Goal: Find specific page/section: Find specific page/section

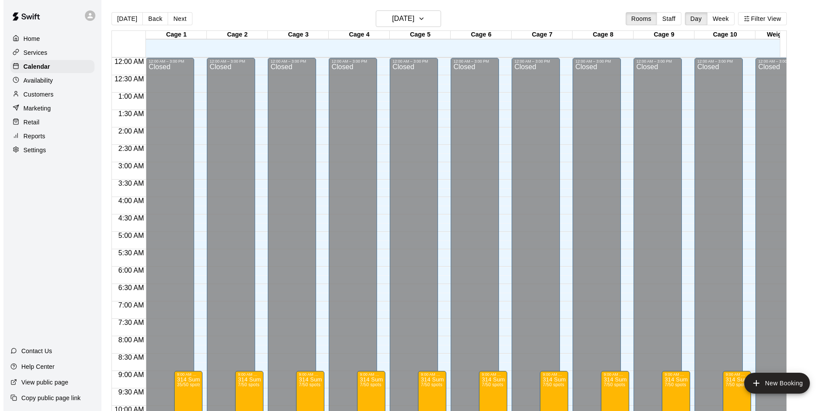
scroll to position [434, 0]
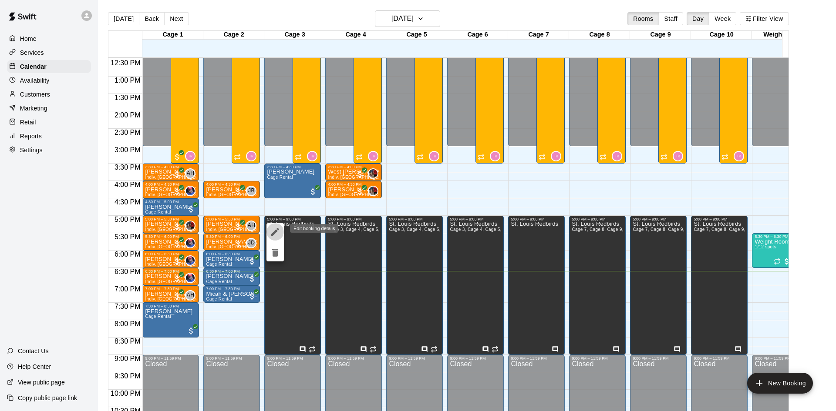
click at [271, 236] on icon "edit" at bounding box center [275, 232] width 10 height 10
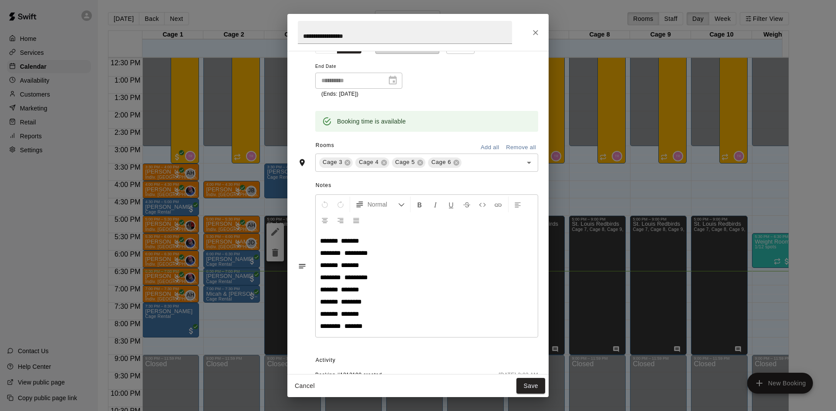
scroll to position [159, 0]
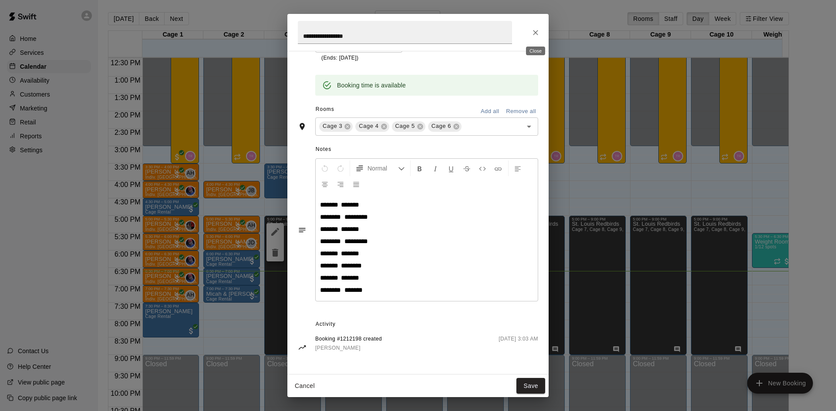
click at [538, 36] on icon "Close" at bounding box center [535, 32] width 9 height 9
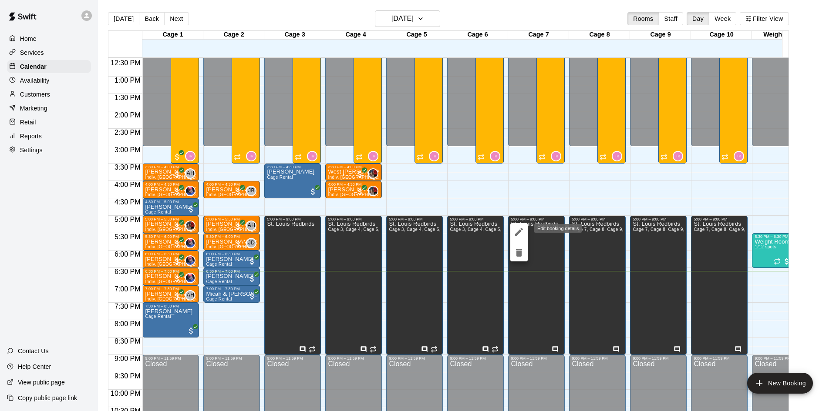
click at [521, 230] on icon "edit" at bounding box center [519, 232] width 10 height 10
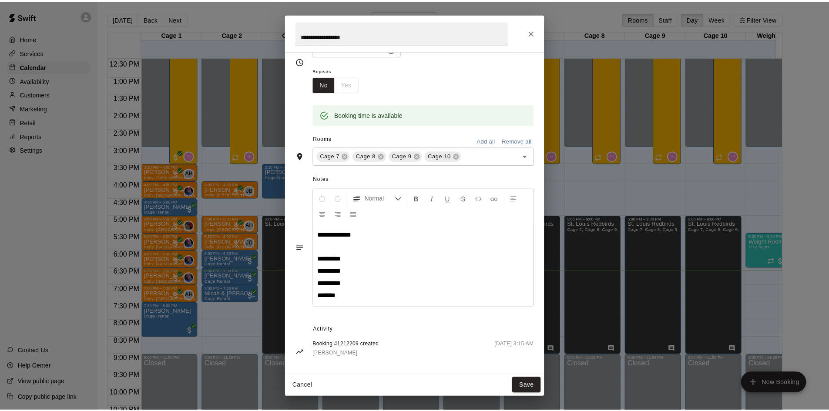
scroll to position [87, 0]
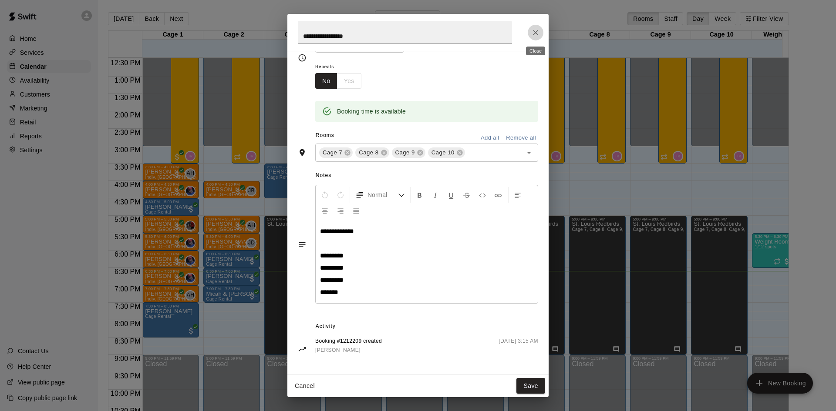
click at [540, 31] on button "Close" at bounding box center [536, 33] width 16 height 16
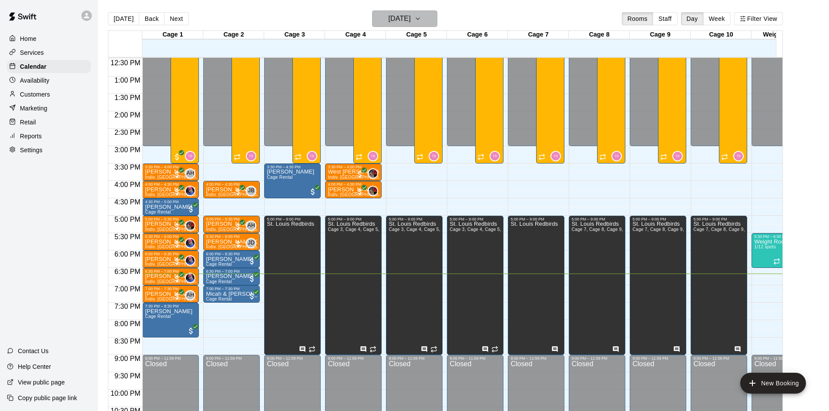
click at [411, 24] on h6 "[DATE]" at bounding box center [400, 19] width 22 height 12
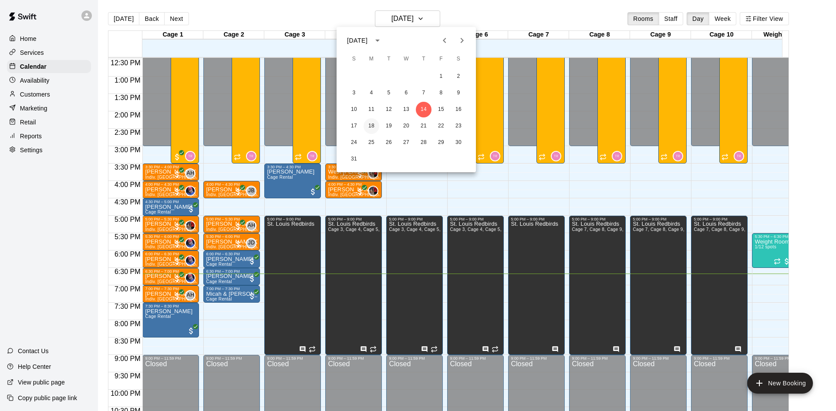
click at [372, 128] on button "18" at bounding box center [371, 126] width 16 height 16
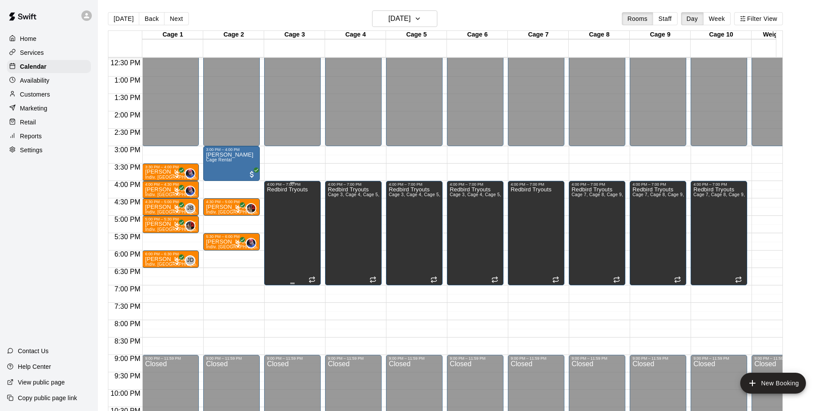
click at [306, 235] on div "Redbird Tryouts" at bounding box center [287, 392] width 41 height 411
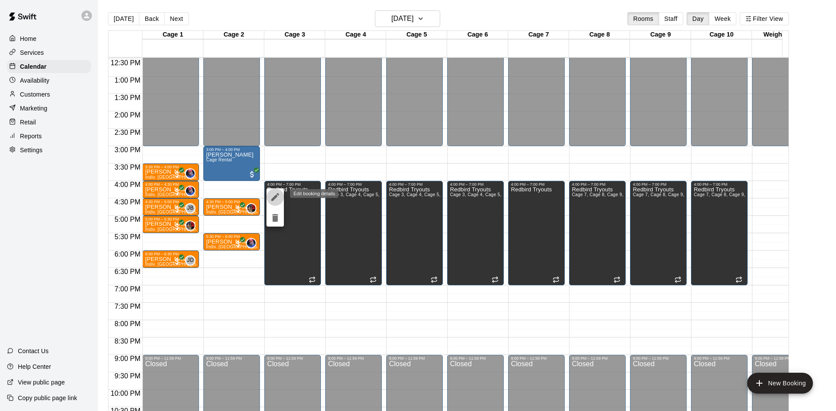
click at [277, 198] on icon "edit" at bounding box center [275, 197] width 10 height 10
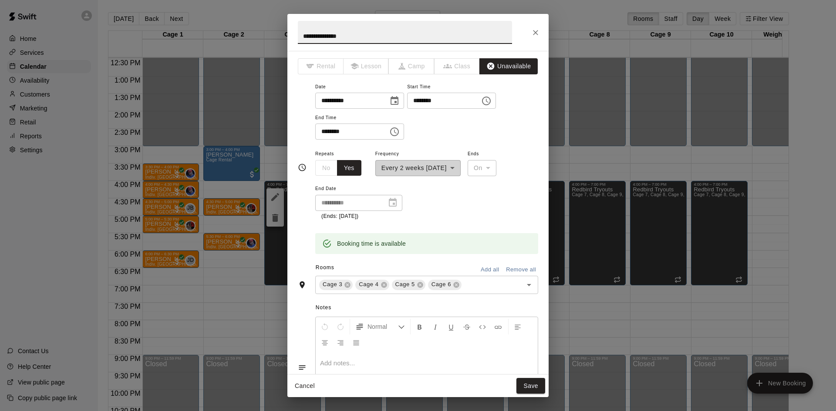
click at [535, 27] on button "Close" at bounding box center [536, 33] width 16 height 16
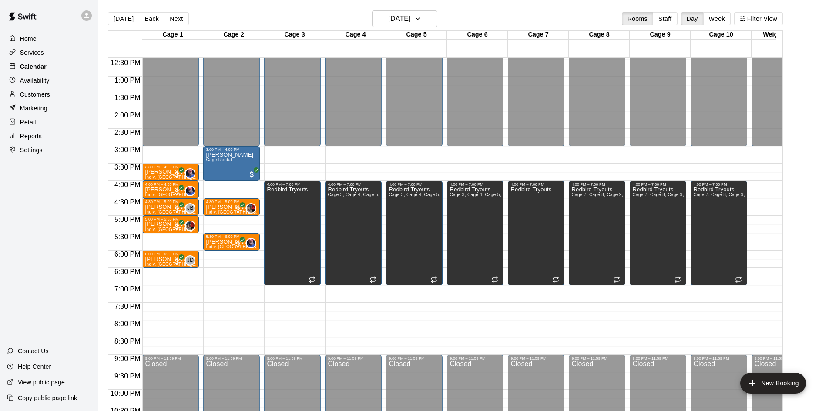
drag, startPoint x: 121, startPoint y: 17, endPoint x: 19, endPoint y: 65, distance: 112.9
click at [121, 17] on button "[DATE]" at bounding box center [123, 18] width 31 height 13
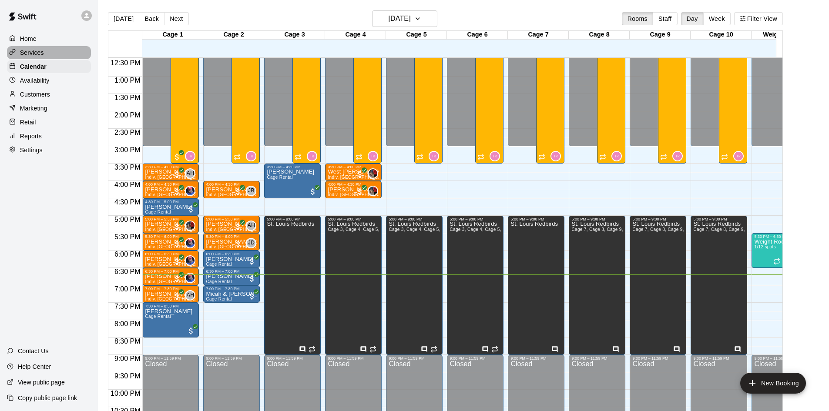
click at [47, 57] on div "Services" at bounding box center [49, 52] width 84 height 13
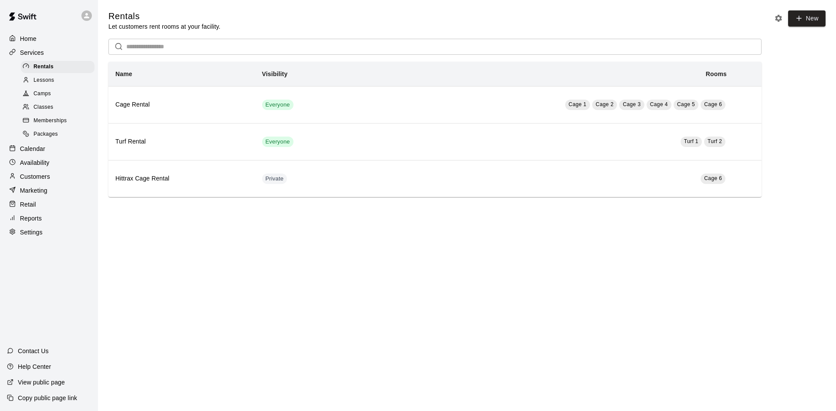
click at [54, 94] on div "Camps" at bounding box center [58, 94] width 74 height 12
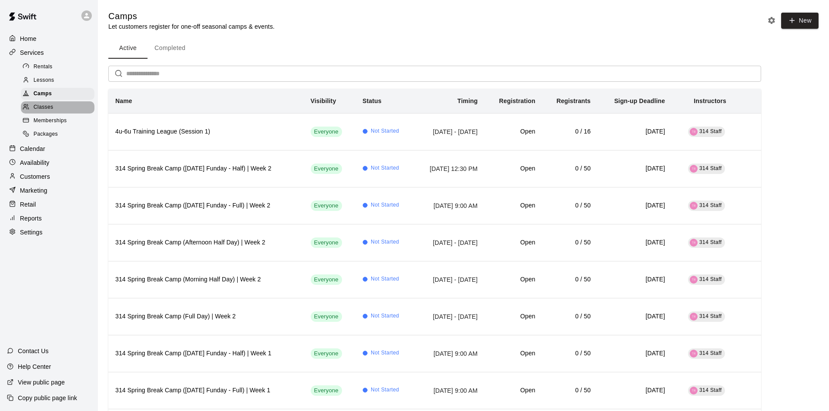
click at [67, 111] on div "Classes" at bounding box center [58, 107] width 74 height 12
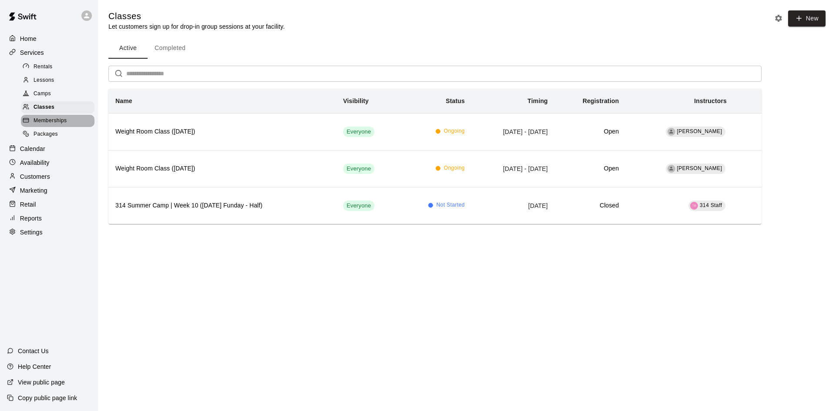
click at [63, 121] on span "Memberships" at bounding box center [50, 121] width 33 height 9
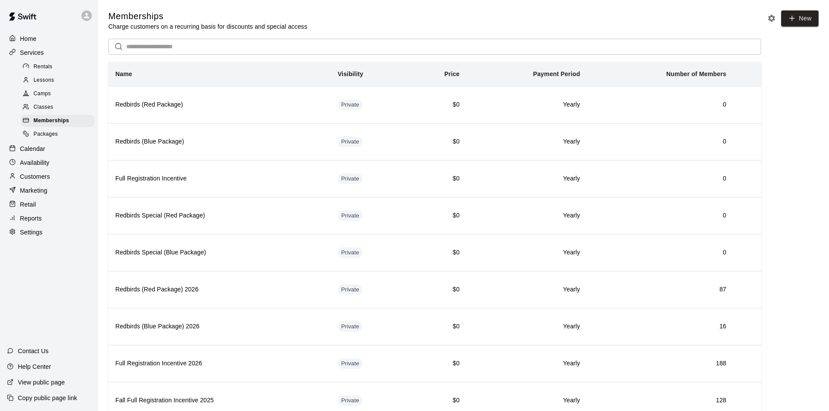
click at [73, 87] on div "Lessons" at bounding box center [58, 80] width 74 height 12
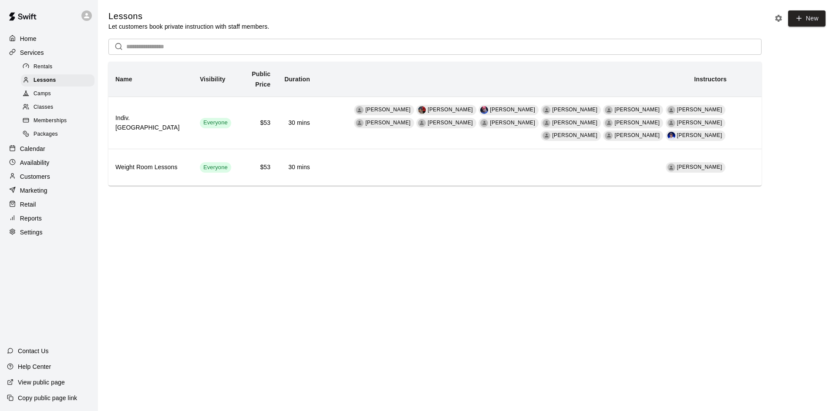
click at [76, 97] on div "Camps" at bounding box center [58, 94] width 74 height 12
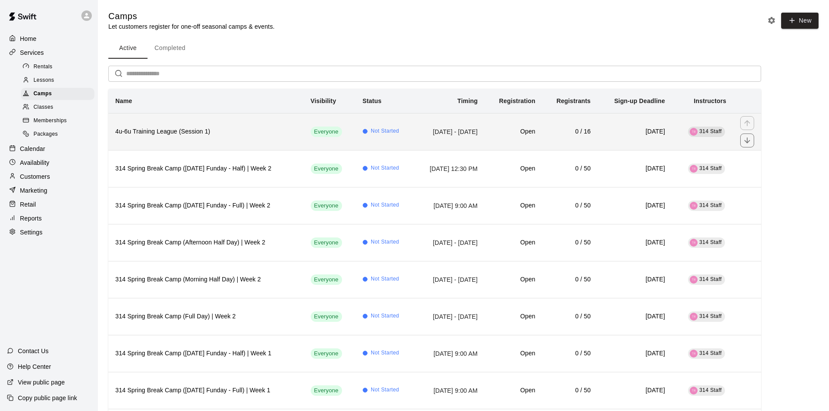
click at [271, 142] on th "4u-6u Training League (Session 1)" at bounding box center [205, 131] width 195 height 37
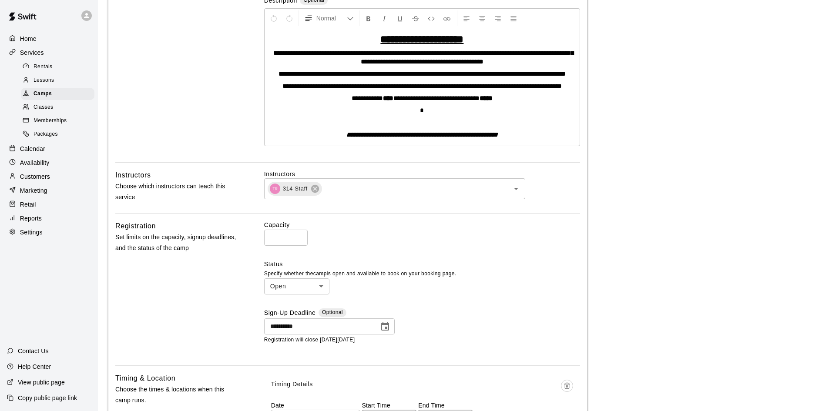
scroll to position [55, 0]
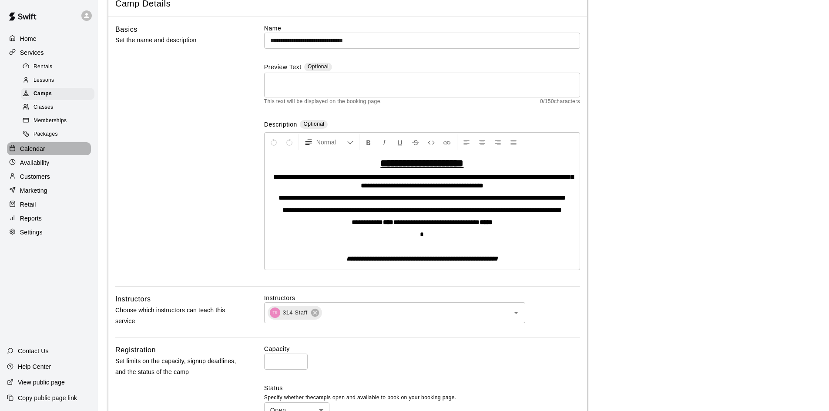
click at [41, 153] on p "Calendar" at bounding box center [32, 149] width 25 height 9
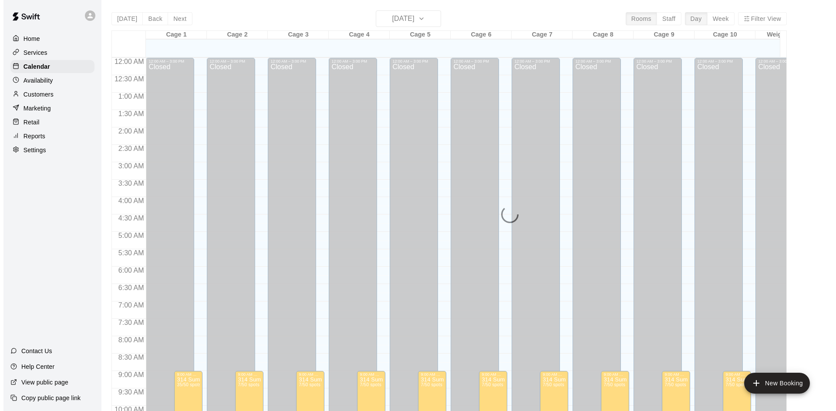
scroll to position [446, 0]
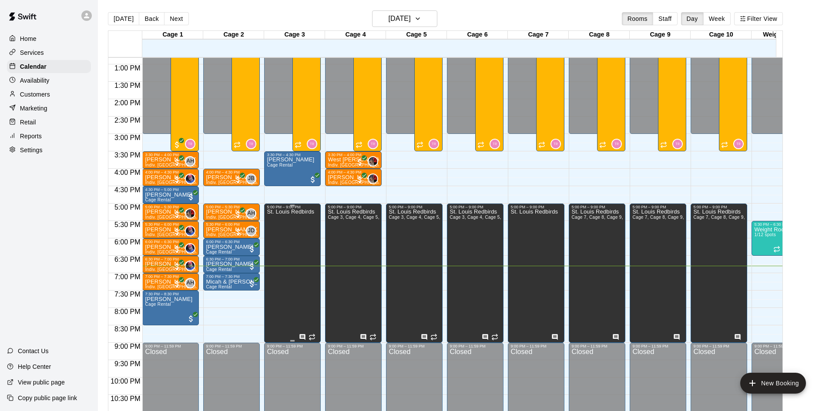
click at [291, 261] on div "St. Louis Redbirds" at bounding box center [290, 414] width 47 height 411
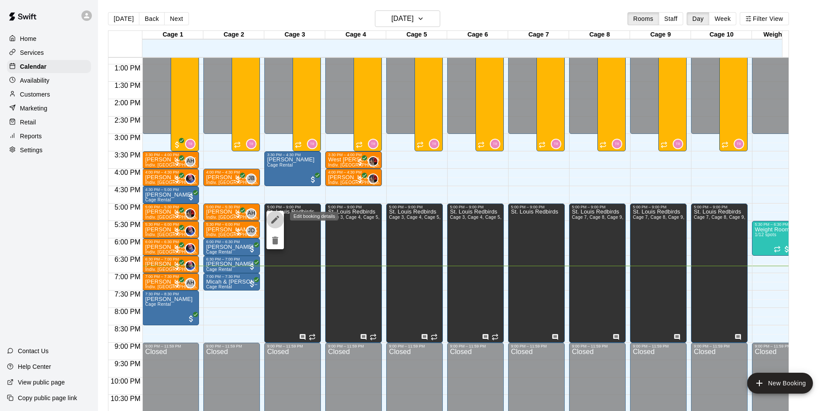
click at [276, 221] on icon "edit" at bounding box center [275, 220] width 10 height 10
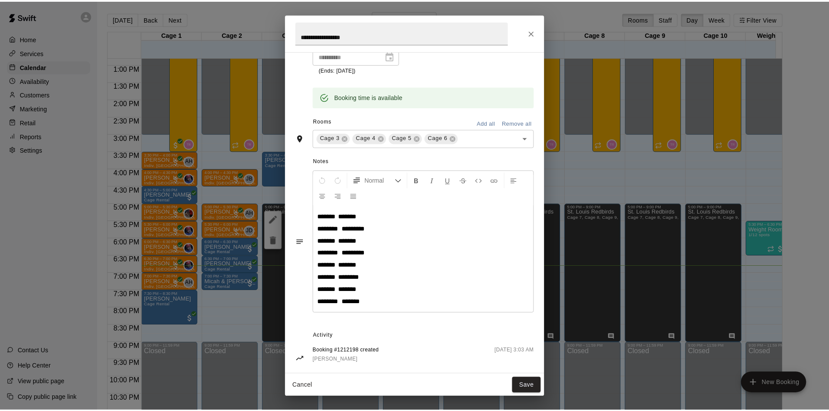
scroll to position [159, 0]
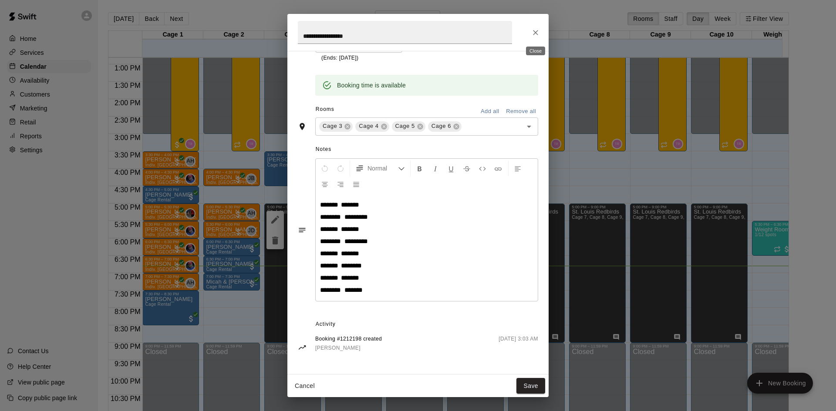
click at [535, 30] on icon "Close" at bounding box center [535, 32] width 9 height 9
